Goal: Task Accomplishment & Management: Manage account settings

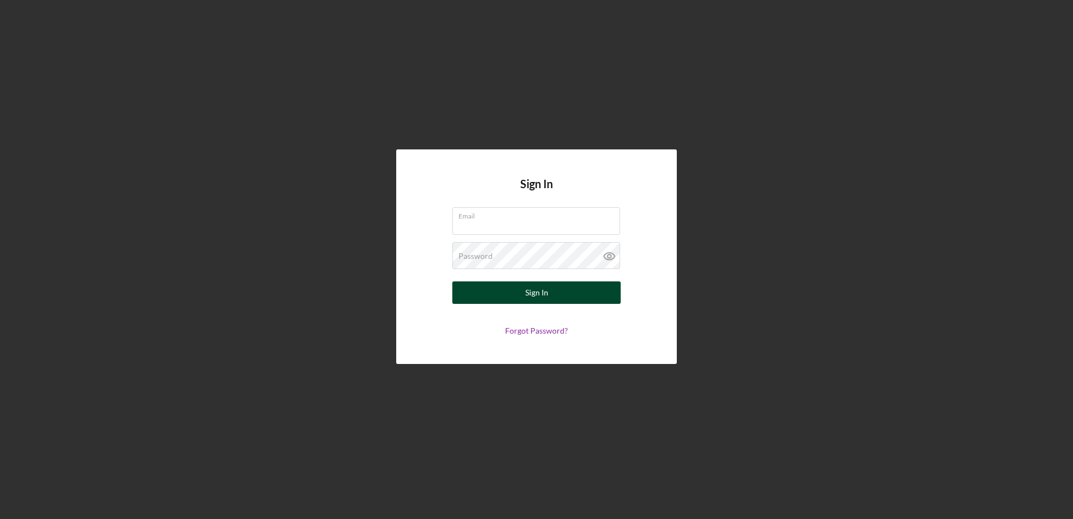
type input "[PERSON_NAME][EMAIL_ADDRESS][PERSON_NAME][DOMAIN_NAME]"
click at [516, 295] on button "Sign In" at bounding box center [536, 292] width 168 height 22
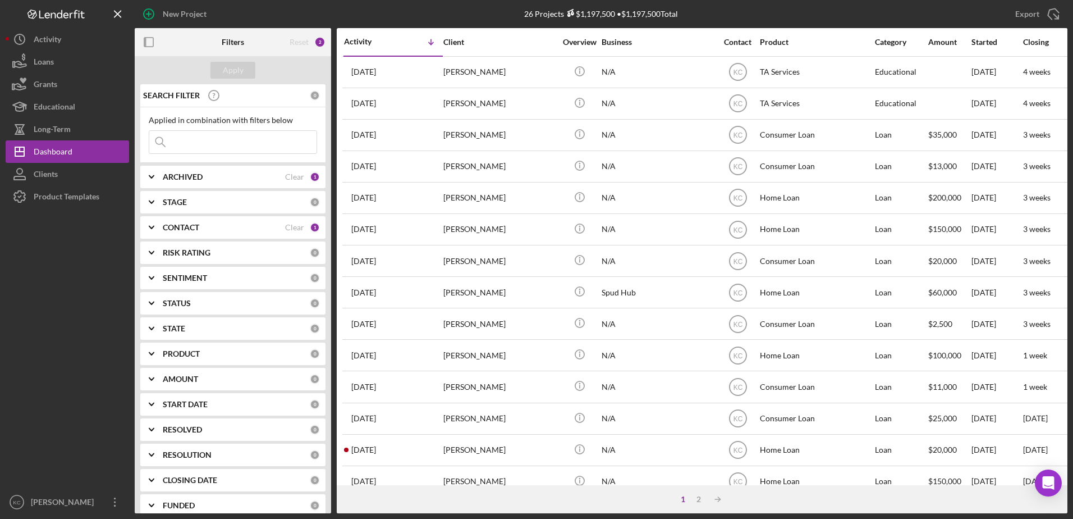
click at [256, 230] on div "CONTACT" at bounding box center [224, 227] width 122 height 9
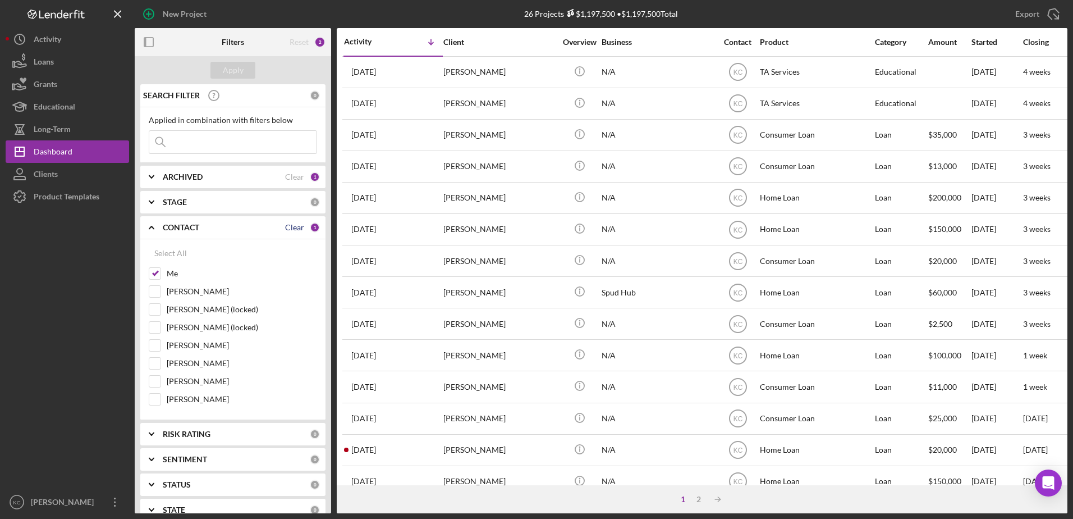
click at [290, 227] on div "Clear" at bounding box center [294, 227] width 19 height 9
checkbox input "false"
click at [232, 68] on div "Apply" at bounding box center [233, 70] width 21 height 17
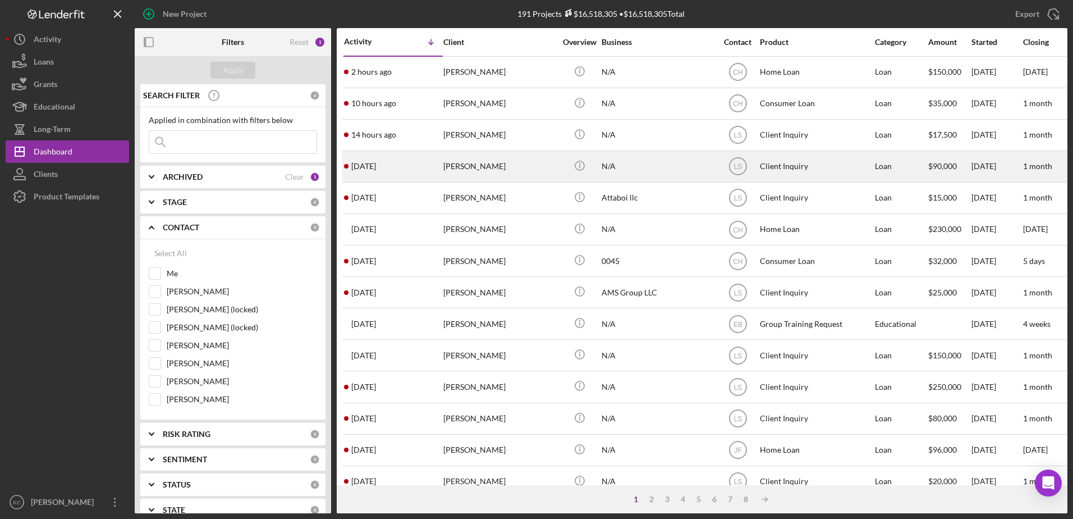
click at [718, 168] on div "LS" at bounding box center [738, 166] width 42 height 28
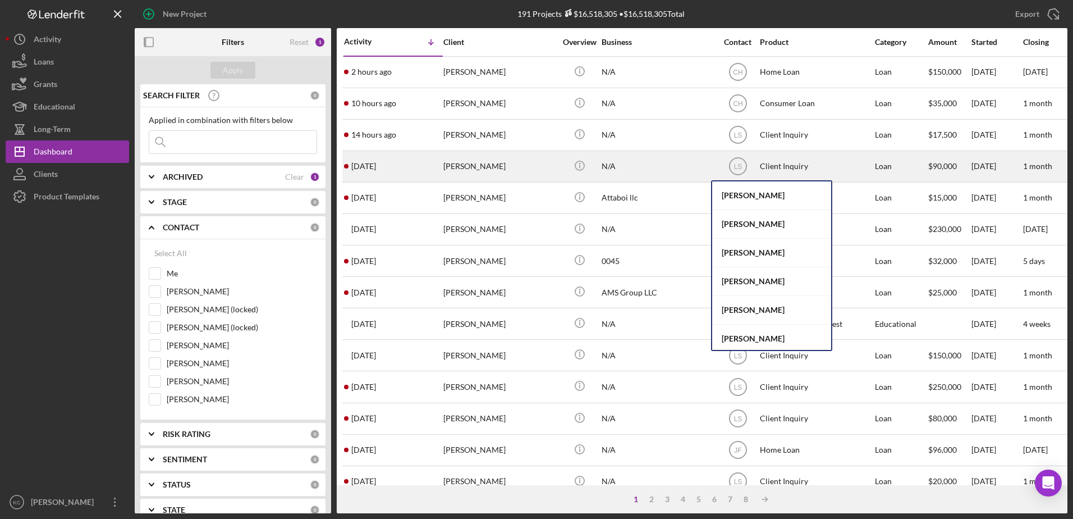
click at [461, 157] on div "[PERSON_NAME]" at bounding box center [499, 167] width 112 height 30
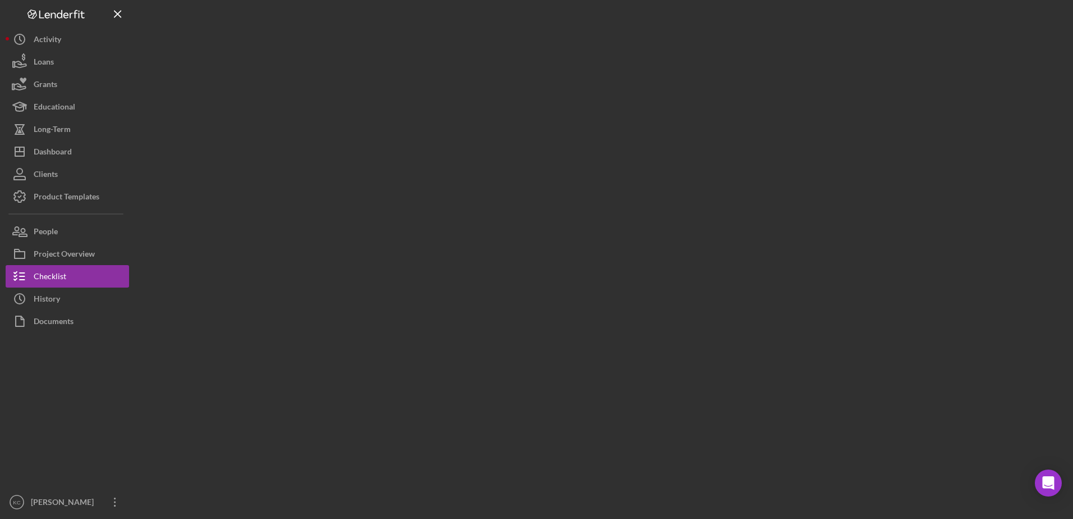
click at [461, 157] on div at bounding box center [601, 256] width 933 height 513
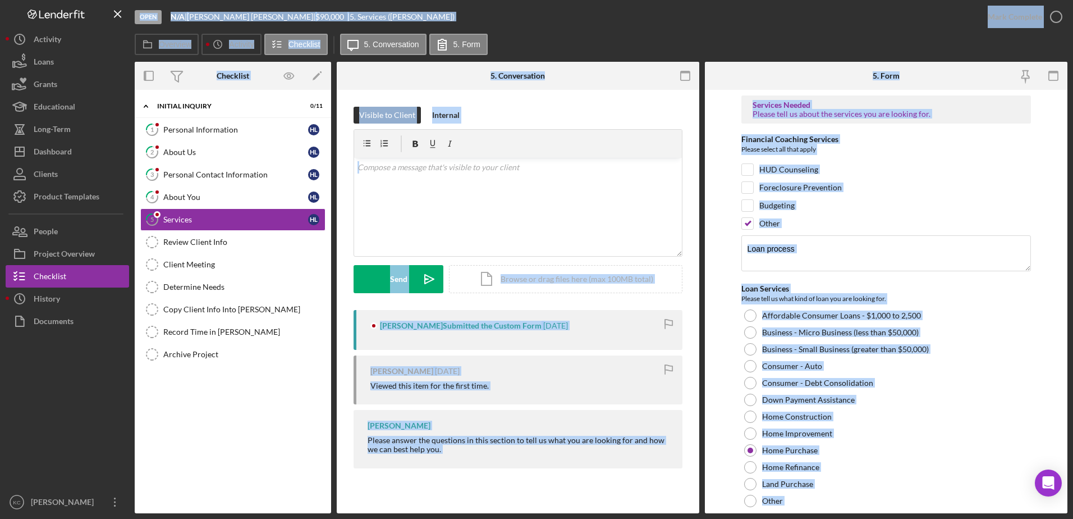
click at [734, 43] on div "Overview Icon/History Activity Checklist Icon/Message 5. Conversation 5. Form" at bounding box center [601, 45] width 933 height 22
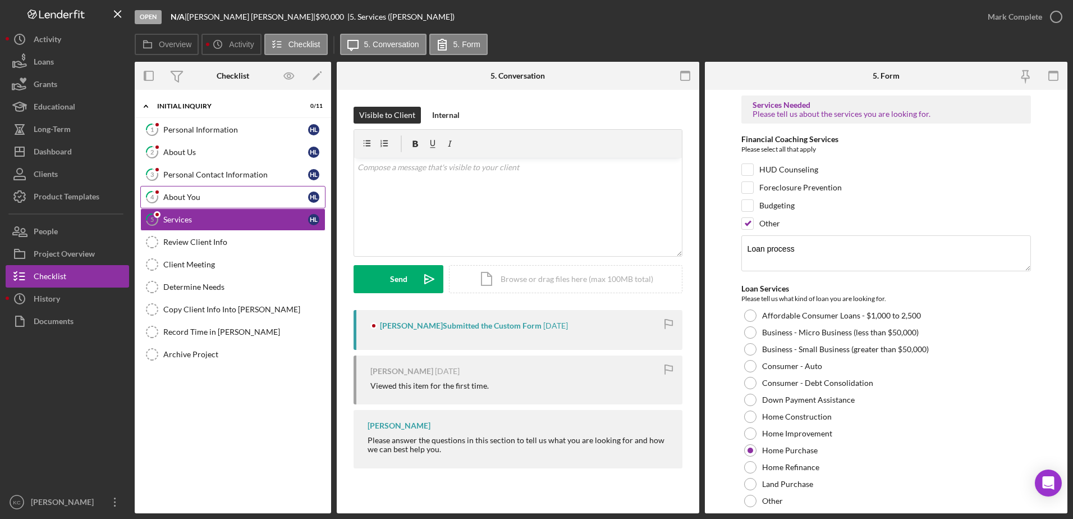
click at [246, 191] on link "4 About You H L" at bounding box center [232, 197] width 185 height 22
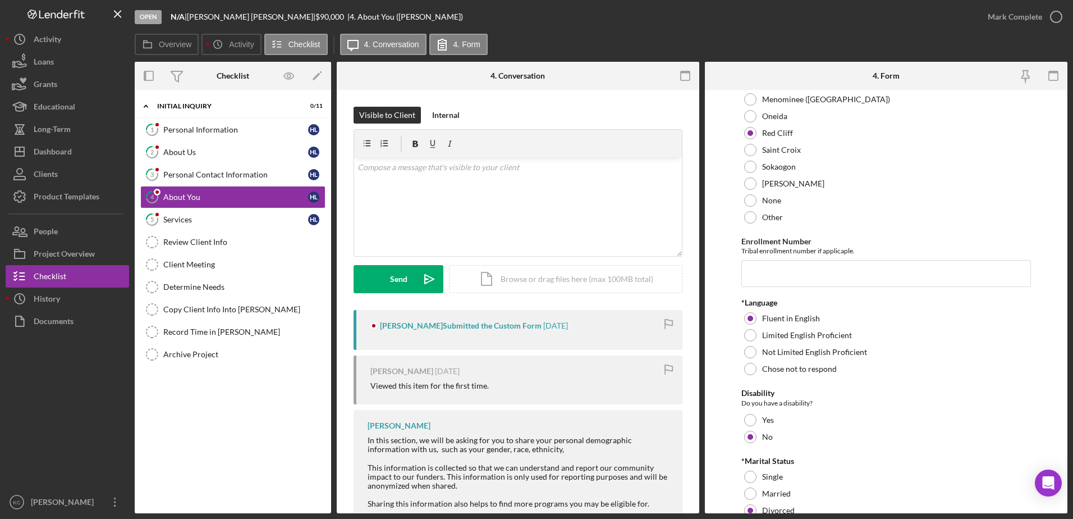
scroll to position [535, 0]
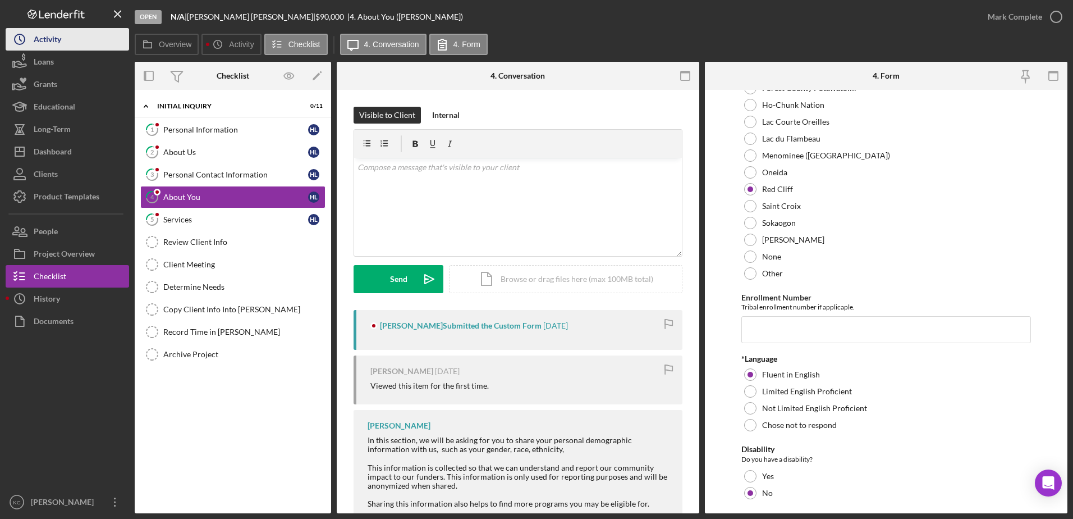
click at [35, 47] on div "Activity" at bounding box center [48, 40] width 28 height 25
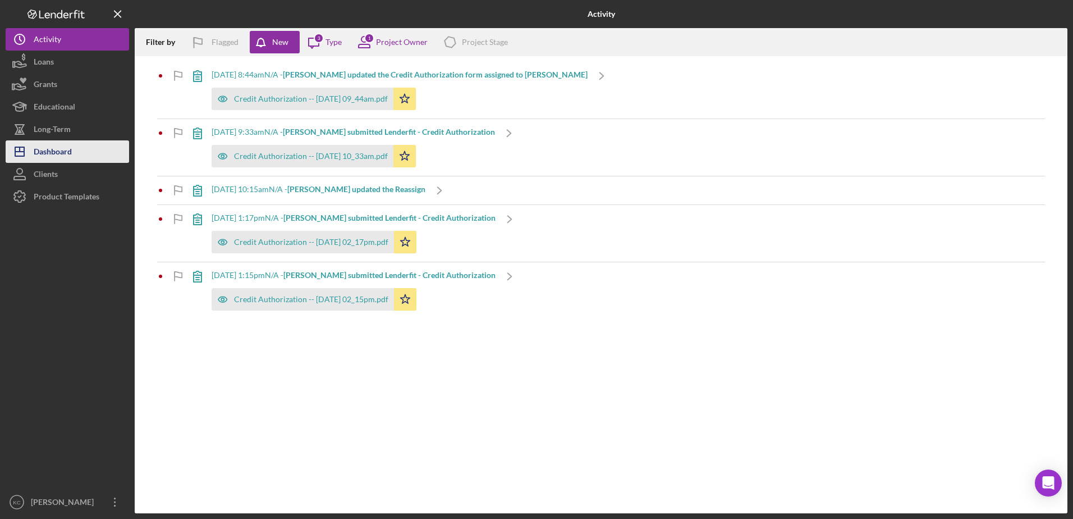
click at [42, 154] on div "Dashboard" at bounding box center [53, 152] width 38 height 25
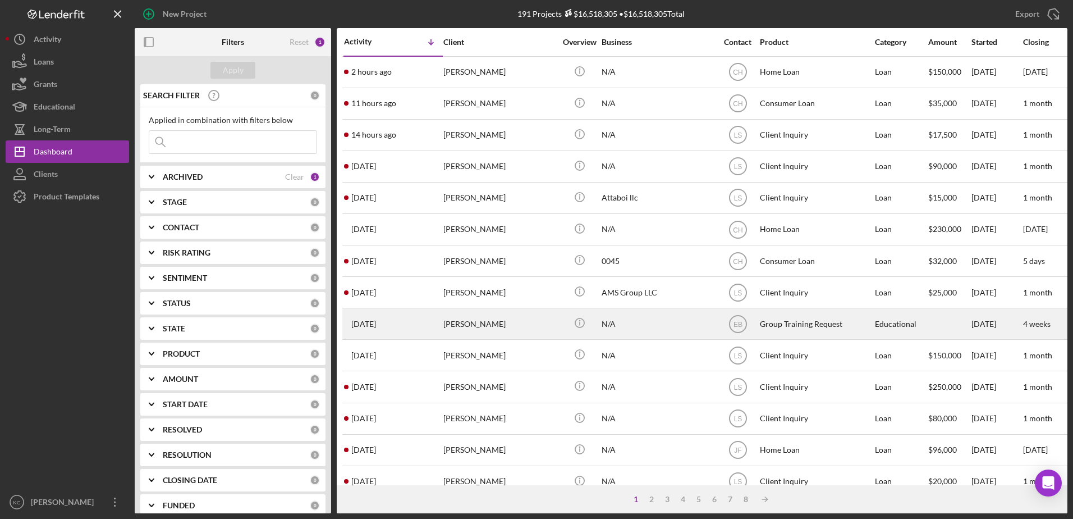
click at [456, 331] on div "[PERSON_NAME]" at bounding box center [499, 324] width 112 height 30
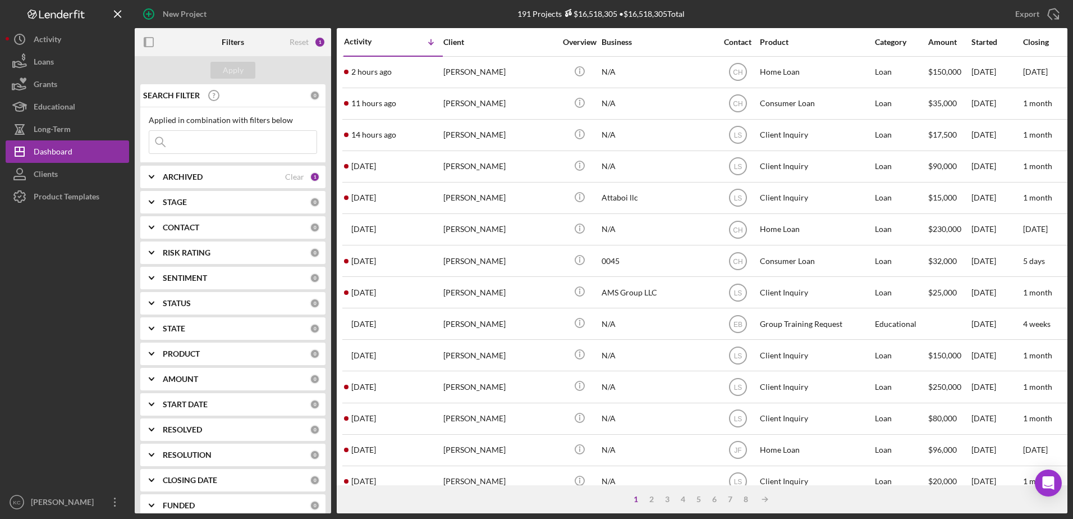
click at [269, 233] on div "CONTACT 0" at bounding box center [241, 227] width 157 height 22
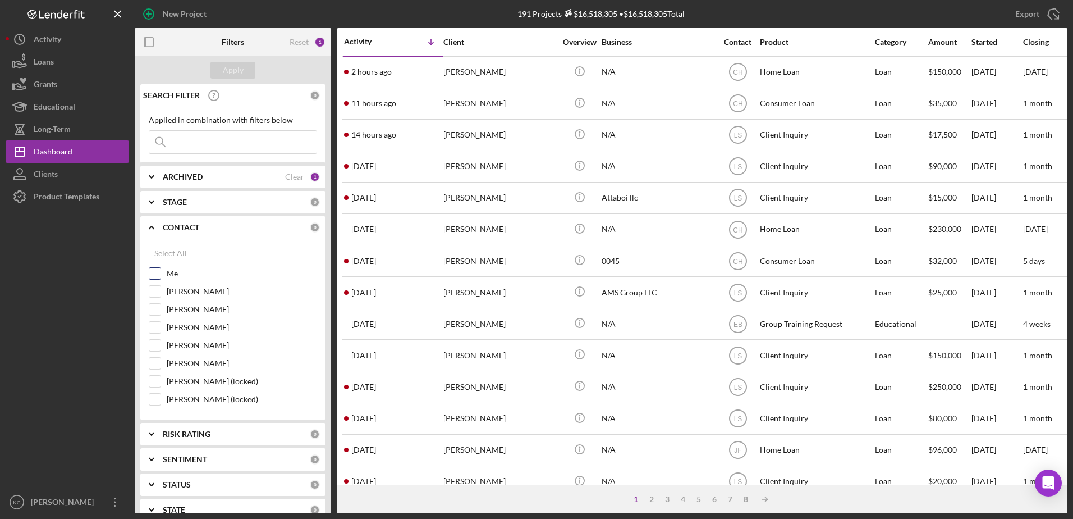
click at [158, 269] on input "Me" at bounding box center [154, 273] width 11 height 11
checkbox input "true"
click at [227, 70] on div "Apply" at bounding box center [233, 70] width 21 height 17
